Goal: Task Accomplishment & Management: Complete application form

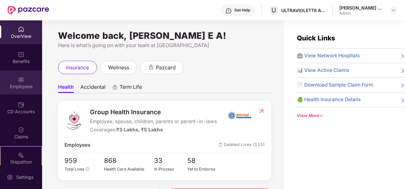
click at [24, 88] on div "Employees" at bounding box center [21, 87] width 42 height 6
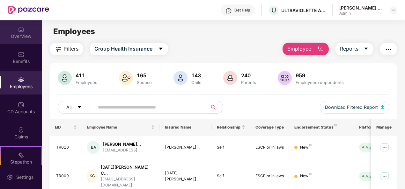
click at [22, 31] on img at bounding box center [21, 29] width 6 height 6
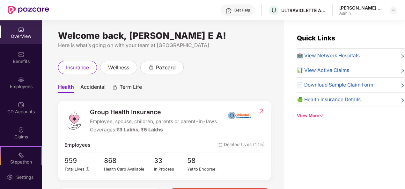
scroll to position [96, 0]
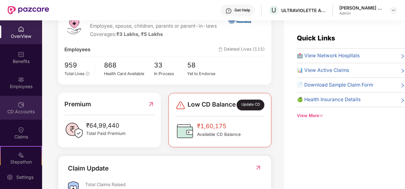
click at [29, 107] on div "CD Accounts" at bounding box center [21, 108] width 42 height 24
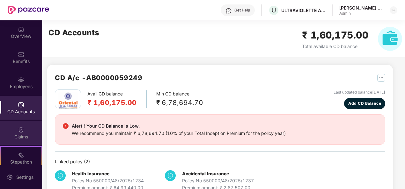
scroll to position [56, 0]
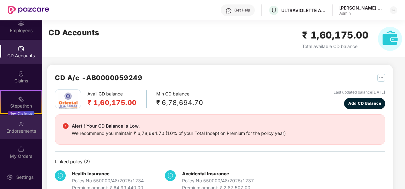
click at [19, 133] on div "Endorsements" at bounding box center [21, 131] width 42 height 6
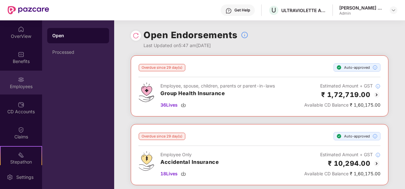
click at [14, 84] on div "Employees" at bounding box center [21, 87] width 42 height 6
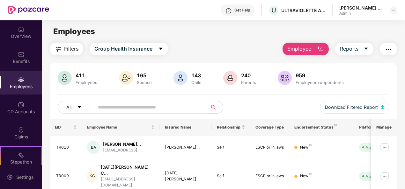
click at [24, 81] on div "Employees" at bounding box center [21, 83] width 42 height 24
click at [19, 84] on div "Employees" at bounding box center [21, 87] width 42 height 6
click at [18, 82] on img at bounding box center [21, 80] width 6 height 6
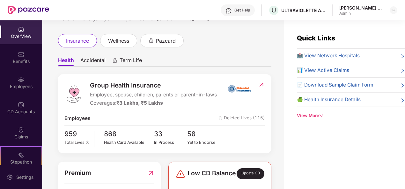
scroll to position [32, 0]
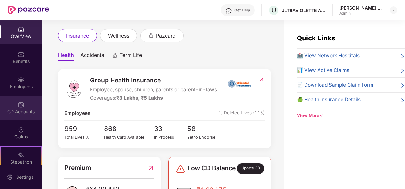
click at [26, 110] on div "CD Accounts" at bounding box center [21, 112] width 42 height 6
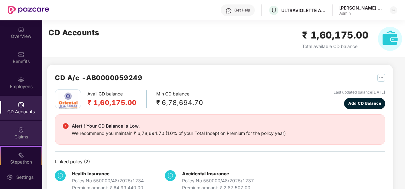
click at [24, 136] on div "Claims" at bounding box center [21, 137] width 42 height 6
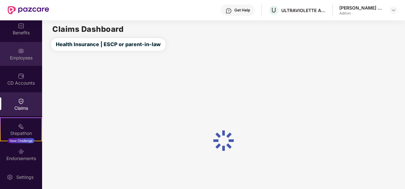
scroll to position [56, 0]
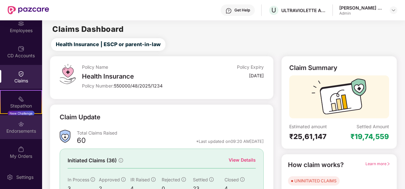
click at [24, 133] on div "Endorsements" at bounding box center [21, 131] width 42 height 6
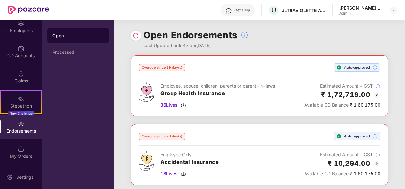
click at [71, 40] on div "Open" at bounding box center [78, 35] width 62 height 15
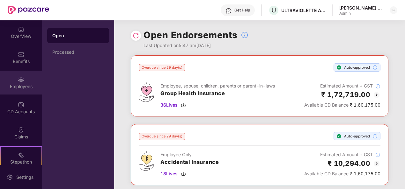
click at [18, 84] on div "Employees" at bounding box center [21, 87] width 42 height 6
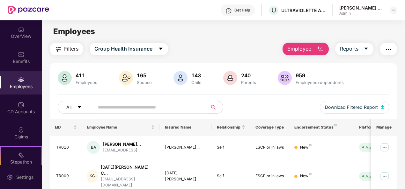
click at [321, 48] on img "button" at bounding box center [320, 50] width 8 height 8
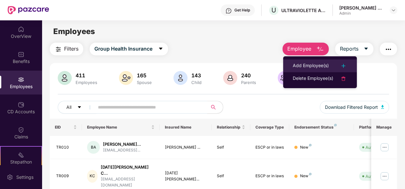
click at [306, 63] on div "Add Employee(s)" at bounding box center [311, 66] width 36 height 8
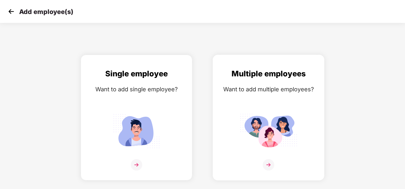
click at [271, 164] on img at bounding box center [268, 164] width 11 height 11
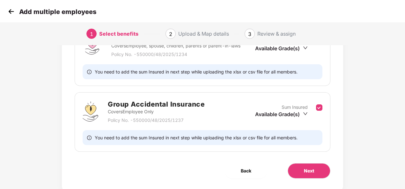
scroll to position [133, 0]
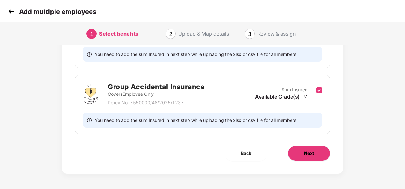
click at [314, 152] on span "Next" at bounding box center [309, 153] width 10 height 7
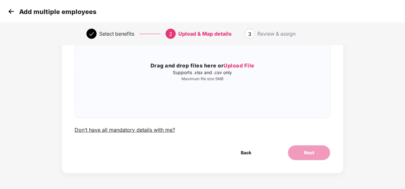
scroll to position [0, 0]
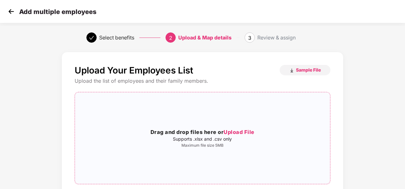
click at [237, 134] on span "Upload File" at bounding box center [238, 132] width 31 height 6
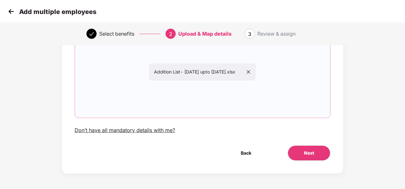
scroll to position [67, 0]
click at [324, 152] on button "Next" at bounding box center [309, 152] width 43 height 15
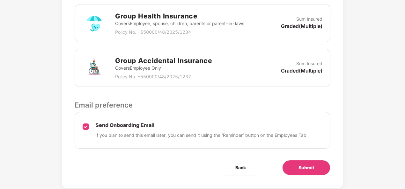
scroll to position [217, 0]
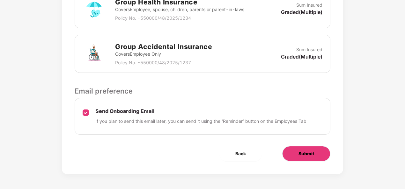
click at [308, 151] on span "Submit" at bounding box center [306, 153] width 16 height 7
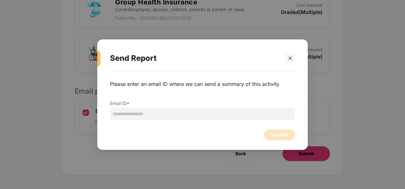
scroll to position [0, 0]
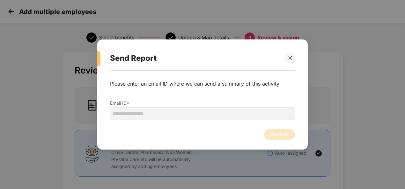
click at [208, 115] on input "email" at bounding box center [202, 114] width 185 height 12
type input "*****"
click at [291, 58] on icon "close" at bounding box center [290, 58] width 4 height 4
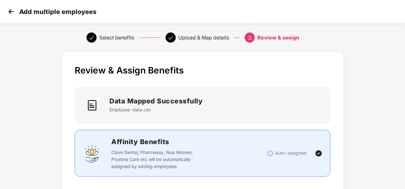
click at [11, 12] on img at bounding box center [11, 12] width 10 height 10
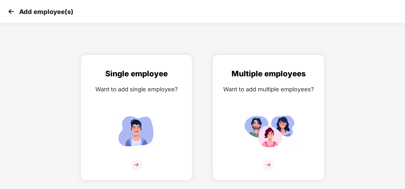
click at [11, 5] on div "Add employee(s)" at bounding box center [202, 11] width 405 height 23
click at [15, 10] on img at bounding box center [11, 12] width 10 height 10
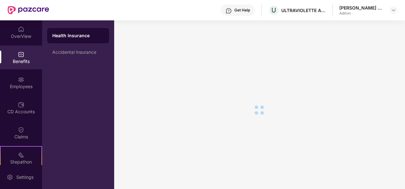
click at [24, 82] on div "Employees" at bounding box center [21, 83] width 42 height 24
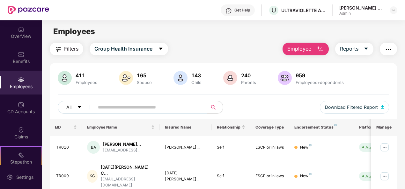
click at [321, 52] on img "button" at bounding box center [320, 50] width 8 height 8
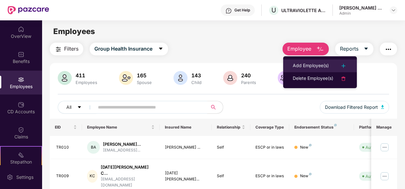
click at [324, 66] on div "Add Employee(s)" at bounding box center [311, 66] width 36 height 8
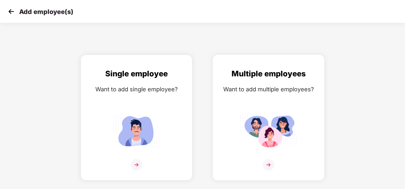
click at [271, 164] on img at bounding box center [268, 164] width 11 height 11
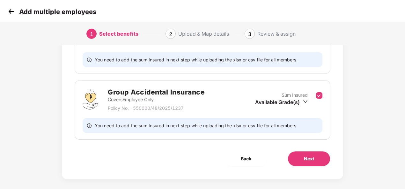
scroll to position [133, 0]
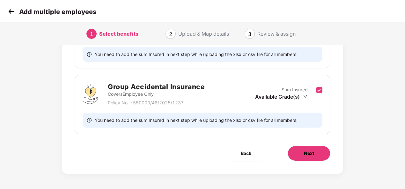
click at [313, 155] on span "Next" at bounding box center [309, 153] width 10 height 7
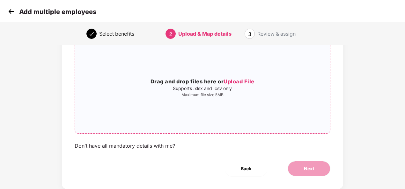
scroll to position [67, 0]
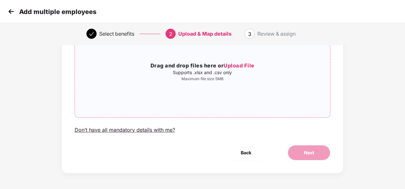
click at [238, 65] on span "Upload File" at bounding box center [238, 65] width 31 height 6
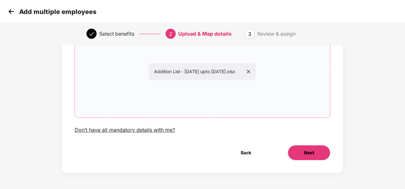
click at [320, 156] on button "Next" at bounding box center [309, 152] width 43 height 15
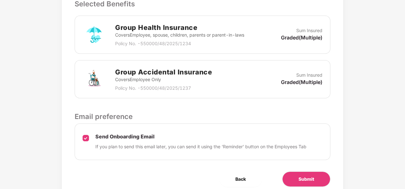
scroll to position [217, 0]
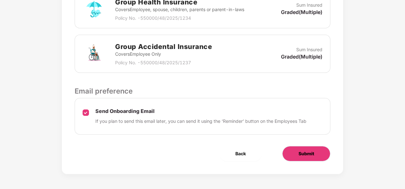
click at [320, 149] on button "Submit" at bounding box center [306, 153] width 48 height 15
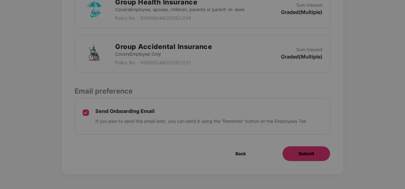
scroll to position [0, 0]
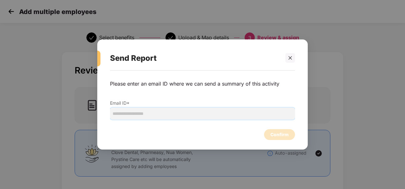
click at [180, 120] on input "email" at bounding box center [202, 114] width 185 height 12
drag, startPoint x: 193, startPoint y: 47, endPoint x: 263, endPoint y: 40, distance: 70.2
click at [263, 40] on div "Send Report Please enter an email ID where we can send a summary of this activi…" at bounding box center [202, 95] width 210 height 111
click at [288, 58] on icon "close" at bounding box center [290, 58] width 4 height 4
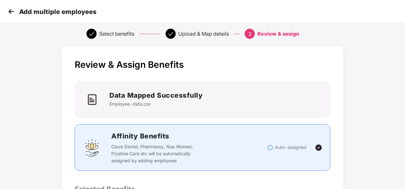
scroll to position [217, 0]
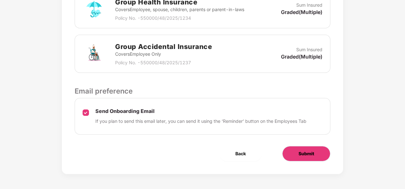
click at [312, 150] on span "Submit" at bounding box center [306, 153] width 16 height 7
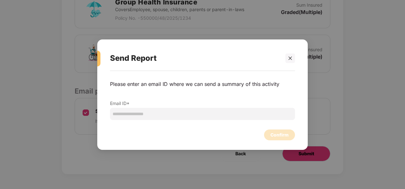
scroll to position [0, 0]
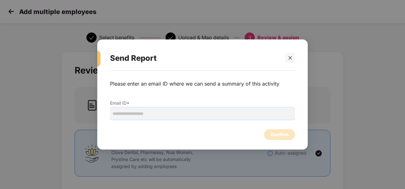
click at [147, 115] on input "email" at bounding box center [202, 114] width 185 height 12
type input "*"
click at [194, 113] on input "**" at bounding box center [202, 114] width 185 height 12
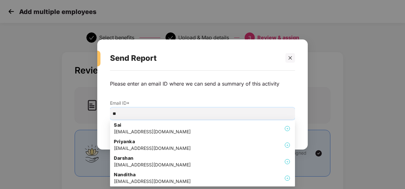
type input "*"
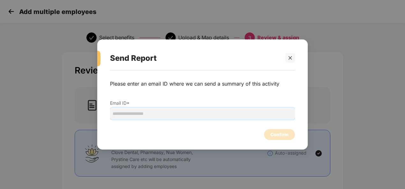
type input "*"
click at [291, 55] on div at bounding box center [290, 58] width 10 height 10
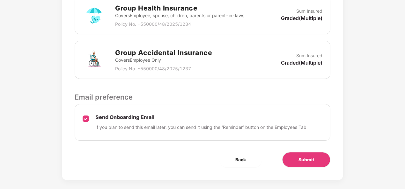
scroll to position [217, 0]
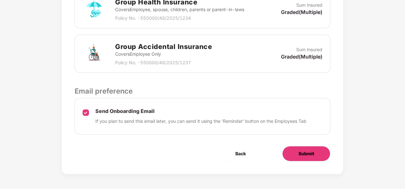
click at [315, 157] on button "Submit" at bounding box center [306, 153] width 48 height 15
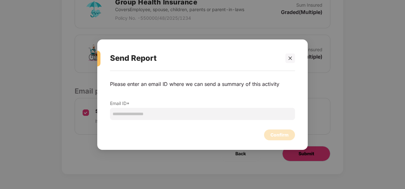
scroll to position [0, 0]
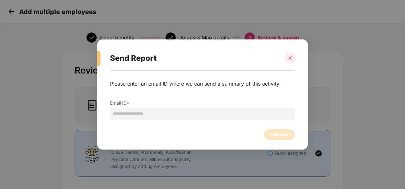
click at [293, 58] on div at bounding box center [290, 58] width 10 height 10
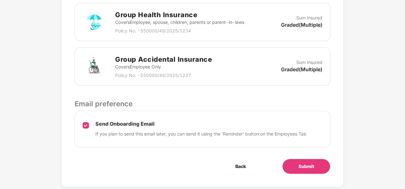
scroll to position [217, 0]
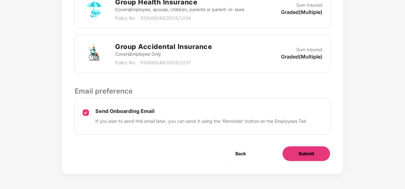
click at [318, 152] on button "Submit" at bounding box center [306, 153] width 48 height 15
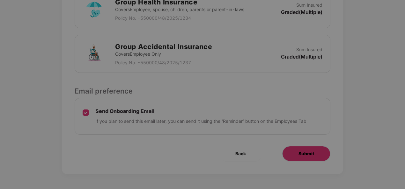
scroll to position [0, 0]
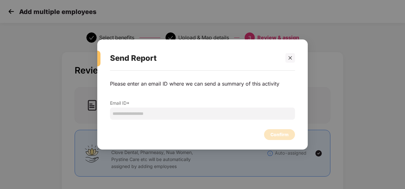
drag, startPoint x: 202, startPoint y: 50, endPoint x: 222, endPoint y: 50, distance: 20.7
click at [245, 49] on div "Send Report" at bounding box center [195, 58] width 170 height 25
drag, startPoint x: 221, startPoint y: 48, endPoint x: 240, endPoint y: 42, distance: 20.6
click at [240, 42] on div "Send Report Please enter an email ID where we can send a summary of this activi…" at bounding box center [202, 95] width 210 height 111
click at [163, 115] on input "email" at bounding box center [202, 114] width 185 height 12
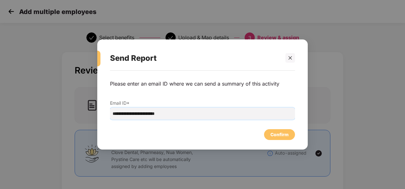
type input "**********"
click at [215, 119] on input "**********" at bounding box center [202, 114] width 185 height 12
click at [291, 134] on div "Confirm" at bounding box center [279, 134] width 31 height 11
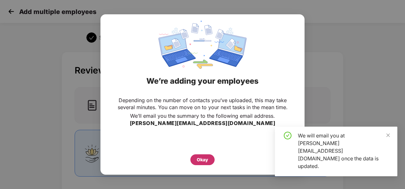
click at [202, 161] on div "Okay" at bounding box center [202, 160] width 11 height 7
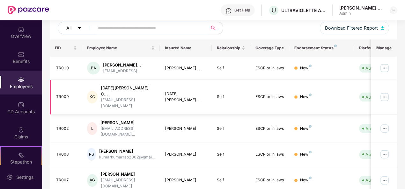
scroll to position [191, 0]
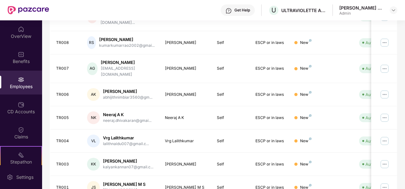
click at [18, 91] on div "Employees" at bounding box center [21, 83] width 42 height 24
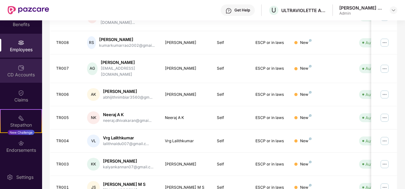
scroll to position [56, 0]
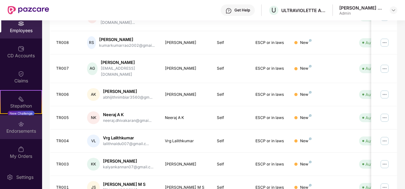
click at [19, 133] on div "Endorsements" at bounding box center [21, 131] width 42 height 6
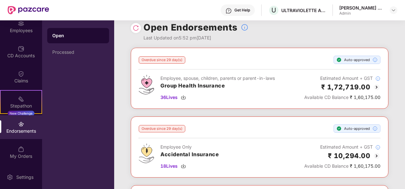
scroll to position [0, 0]
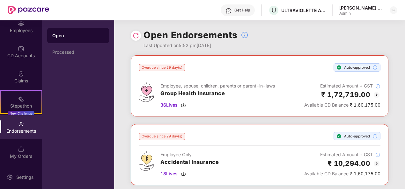
click at [60, 34] on div "Open" at bounding box center [78, 36] width 52 height 6
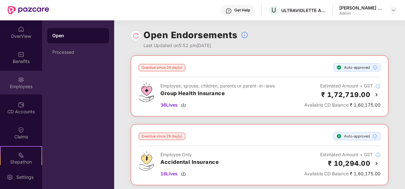
click at [18, 89] on div "Employees" at bounding box center [21, 87] width 42 height 6
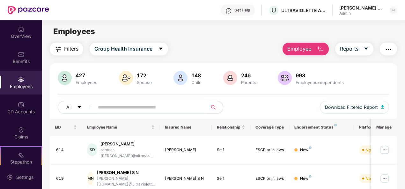
click at [22, 84] on div "Employees" at bounding box center [21, 87] width 42 height 6
click at [319, 47] on img "button" at bounding box center [320, 50] width 8 height 8
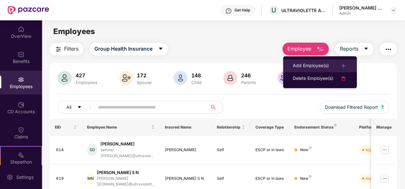
click at [320, 65] on div "Add Employee(s)" at bounding box center [311, 66] width 36 height 8
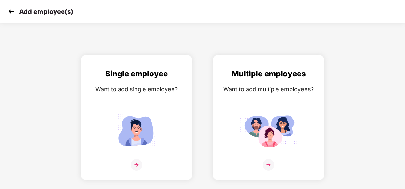
click at [12, 9] on img at bounding box center [11, 12] width 10 height 10
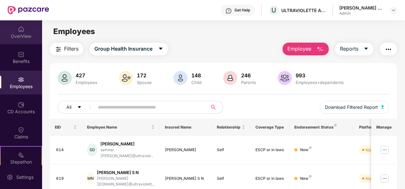
click at [18, 34] on div "OverView" at bounding box center [21, 36] width 42 height 6
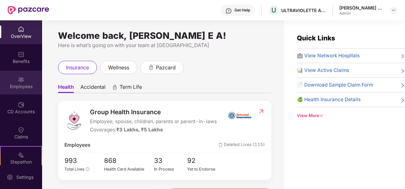
click at [13, 83] on div "Employees" at bounding box center [21, 83] width 42 height 24
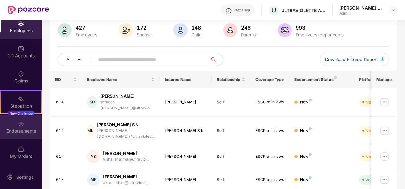
scroll to position [96, 0]
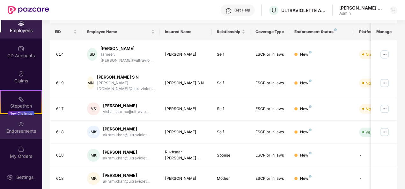
click at [16, 132] on div "Endorsements" at bounding box center [21, 131] width 42 height 6
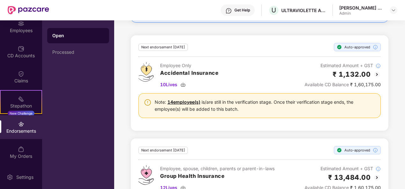
scroll to position [351, 0]
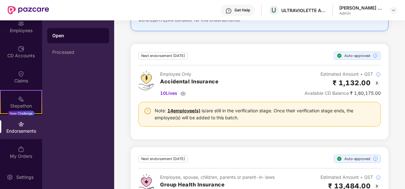
click at [184, 108] on link "14 employee(s)" at bounding box center [183, 110] width 33 height 5
click at [173, 91] on span "10 Lives" at bounding box center [168, 93] width 17 height 7
click at [282, 123] on div "Note: 14 employee(s) is/are still in the verification stage. Once their verific…" at bounding box center [259, 114] width 242 height 25
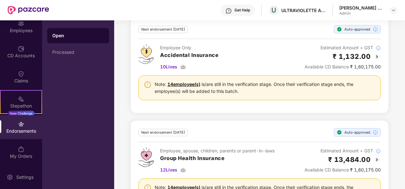
scroll to position [383, 0]
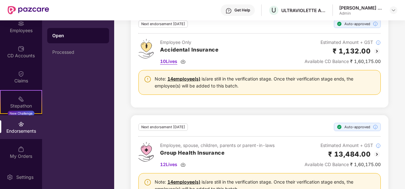
click at [169, 58] on span "10 Lives" at bounding box center [168, 61] width 17 height 7
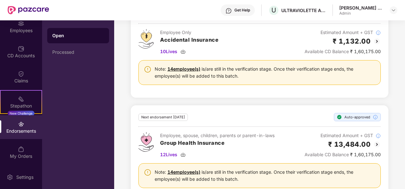
scroll to position [408, 0]
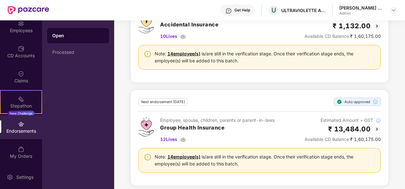
click at [186, 154] on link "14 employee(s)" at bounding box center [183, 156] width 33 height 5
click at [173, 136] on span "12 Lives" at bounding box center [168, 139] width 17 height 7
click at [70, 93] on div "Open Processed" at bounding box center [78, 104] width 72 height 169
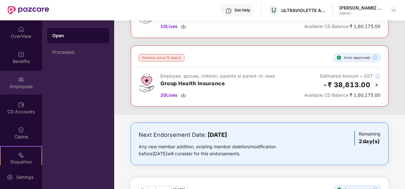
scroll to position [0, 0]
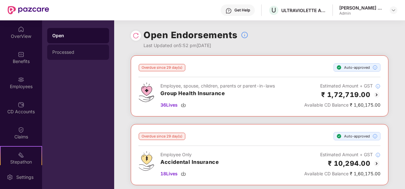
click at [73, 55] on div "Processed" at bounding box center [78, 52] width 62 height 15
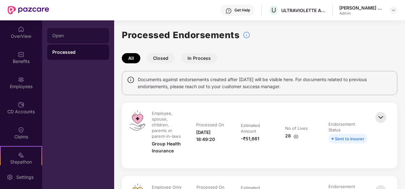
click at [73, 36] on div "Open" at bounding box center [78, 35] width 52 height 5
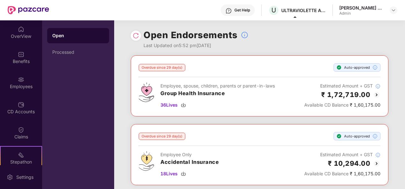
click at [64, 35] on div "Open" at bounding box center [78, 36] width 52 height 6
click at [274, 44] on div "Open Endorsements Last Updated on 5:52 pm[DATE]" at bounding box center [260, 37] width 258 height 35
click at [320, 35] on div "Open Endorsements Last Updated on 5:52 pm[DATE]" at bounding box center [260, 37] width 258 height 35
click at [136, 38] on img at bounding box center [136, 36] width 6 height 6
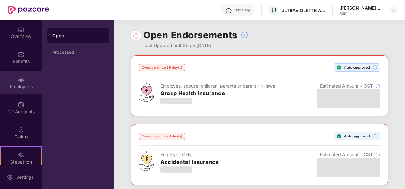
click at [21, 78] on img at bounding box center [21, 80] width 6 height 6
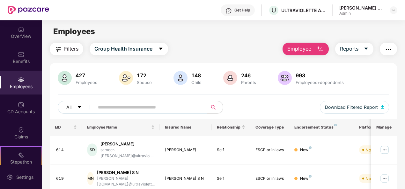
click at [318, 47] on img "button" at bounding box center [320, 50] width 8 height 8
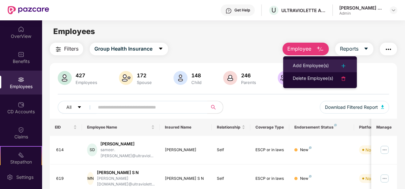
click at [318, 62] on div "Add Employee(s)" at bounding box center [311, 66] width 36 height 8
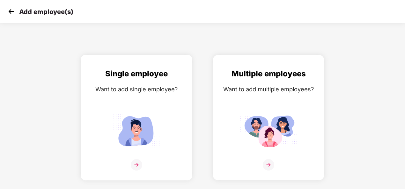
click at [138, 162] on img at bounding box center [136, 164] width 11 height 11
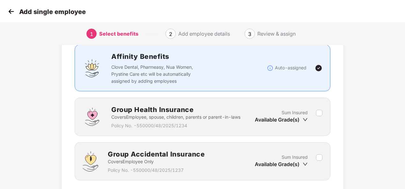
scroll to position [58, 0]
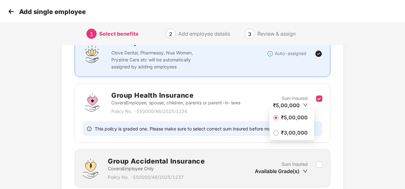
click at [295, 116] on span "₹5,00,000" at bounding box center [294, 117] width 32 height 7
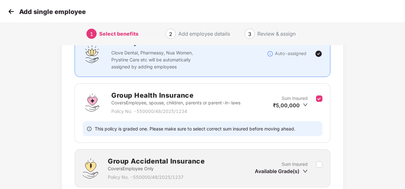
click at [345, 106] on div "Benefits 1 / 2 Selected Affinity Benefits Clove Dental, Pharmeasy, Nua Women, P…" at bounding box center [202, 117] width 337 height 252
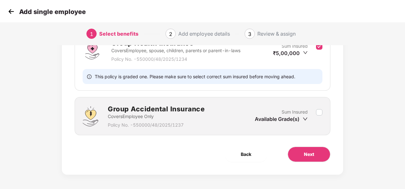
scroll to position [112, 0]
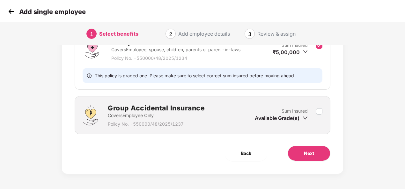
click at [315, 143] on div "Benefits 1 / 2 Selected Affinity Benefits Clove Dental, Pharmeasy, Nua Women, P…" at bounding box center [202, 57] width 281 height 233
click at [313, 152] on span "Next" at bounding box center [309, 153] width 10 height 7
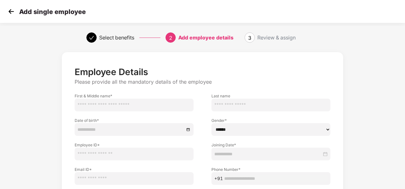
click at [153, 109] on input "text" at bounding box center [134, 105] width 119 height 13
paste input "**********"
drag, startPoint x: 152, startPoint y: 106, endPoint x: 124, endPoint y: 106, distance: 28.1
click at [124, 106] on input "**********" at bounding box center [134, 105] width 119 height 13
type input "**********"
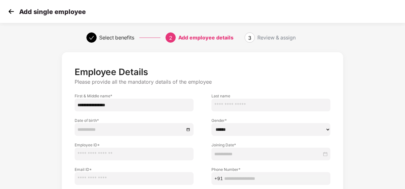
drag, startPoint x: 237, startPoint y: 101, endPoint x: 244, endPoint y: 106, distance: 8.9
click at [237, 101] on input "text" at bounding box center [270, 105] width 119 height 13
paste input "*******"
type input "*******"
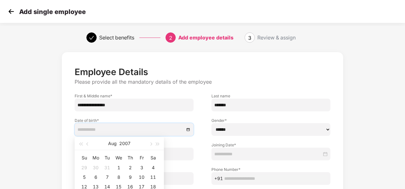
click at [106, 129] on input at bounding box center [130, 129] width 107 height 7
click at [117, 129] on input at bounding box center [130, 129] width 107 height 7
paste input "**********"
click at [126, 143] on button "2007" at bounding box center [124, 143] width 11 height 13
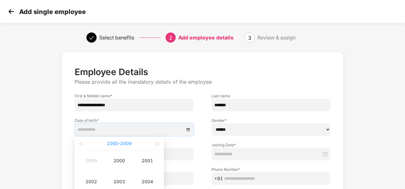
click at [111, 143] on button "[DATE] - [DATE]" at bounding box center [119, 143] width 25 height 13
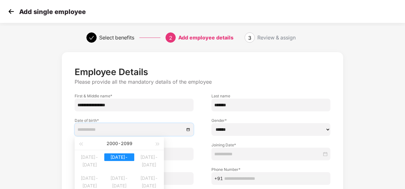
type input "**********"
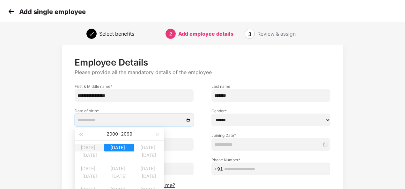
scroll to position [66, 0]
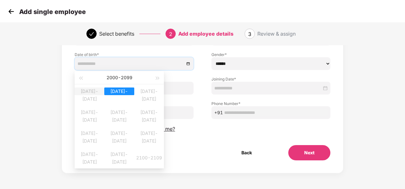
type input "**********"
click at [82, 84] on td "[DATE]-[DATE]" at bounding box center [90, 94] width 30 height 21
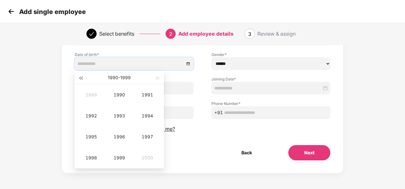
click at [81, 77] on span "button" at bounding box center [80, 78] width 3 height 3
type input "**********"
click at [150, 92] on div "1981" at bounding box center [147, 95] width 19 height 8
type input "**********"
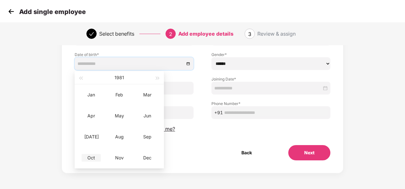
click at [94, 156] on div "Oct" at bounding box center [91, 158] width 19 height 8
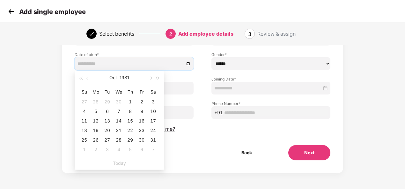
type input "**********"
click at [107, 111] on div "6" at bounding box center [107, 112] width 8 height 8
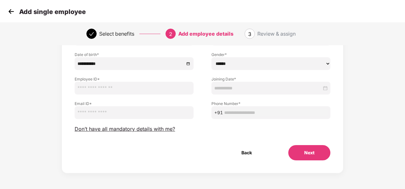
click at [254, 63] on select "****** **** ******" at bounding box center [270, 63] width 119 height 13
select select "****"
click at [211, 57] on select "****** **** ******" at bounding box center [270, 63] width 119 height 13
click at [128, 89] on input "text" at bounding box center [134, 88] width 119 height 13
paste input "**********"
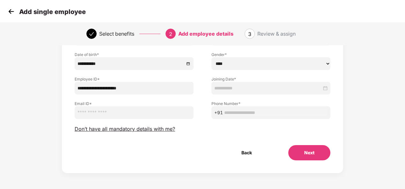
type input "**********"
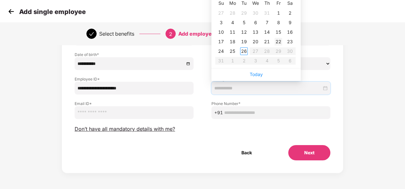
type input "**********"
click at [278, 40] on div "22" at bounding box center [278, 42] width 8 height 8
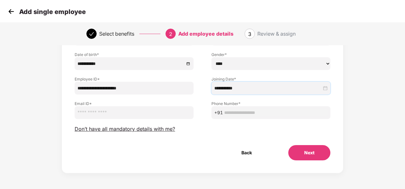
click at [103, 114] on input "email" at bounding box center [134, 112] width 119 height 13
drag, startPoint x: 147, startPoint y: 90, endPoint x: 83, endPoint y: 84, distance: 64.4
click at [83, 84] on input "**********" at bounding box center [134, 88] width 119 height 13
paste input "text"
type input "******"
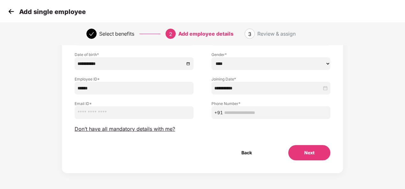
click at [108, 108] on input "email" at bounding box center [134, 112] width 119 height 13
paste input "**********"
type input "**********"
click at [246, 114] on input "text" at bounding box center [275, 112] width 103 height 7
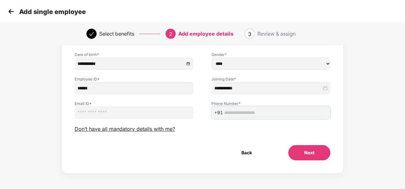
paste input "**********"
type input "**********"
click at [97, 110] on input "email" at bounding box center [134, 112] width 119 height 13
paste input "**********"
type input "**********"
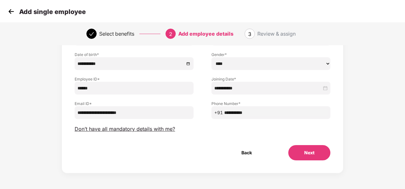
click at [327, 156] on button "Next" at bounding box center [309, 152] width 42 height 15
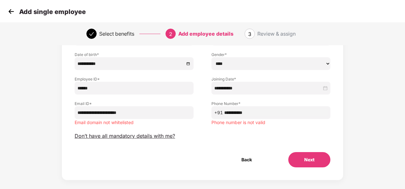
click at [315, 162] on button "Next" at bounding box center [309, 159] width 42 height 15
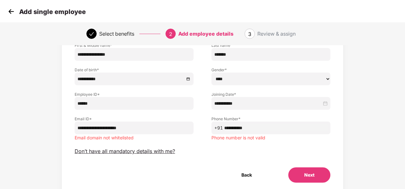
scroll to position [73, 0]
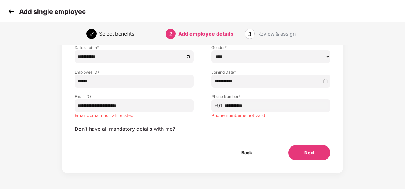
drag, startPoint x: 127, startPoint y: 107, endPoint x: 135, endPoint y: 108, distance: 8.8
click at [127, 107] on input "**********" at bounding box center [134, 105] width 119 height 13
click at [225, 105] on input "**********" at bounding box center [275, 105] width 103 height 7
click at [241, 104] on input "**********" at bounding box center [275, 105] width 103 height 7
type input "**********"
